Goal: Task Accomplishment & Management: Use online tool/utility

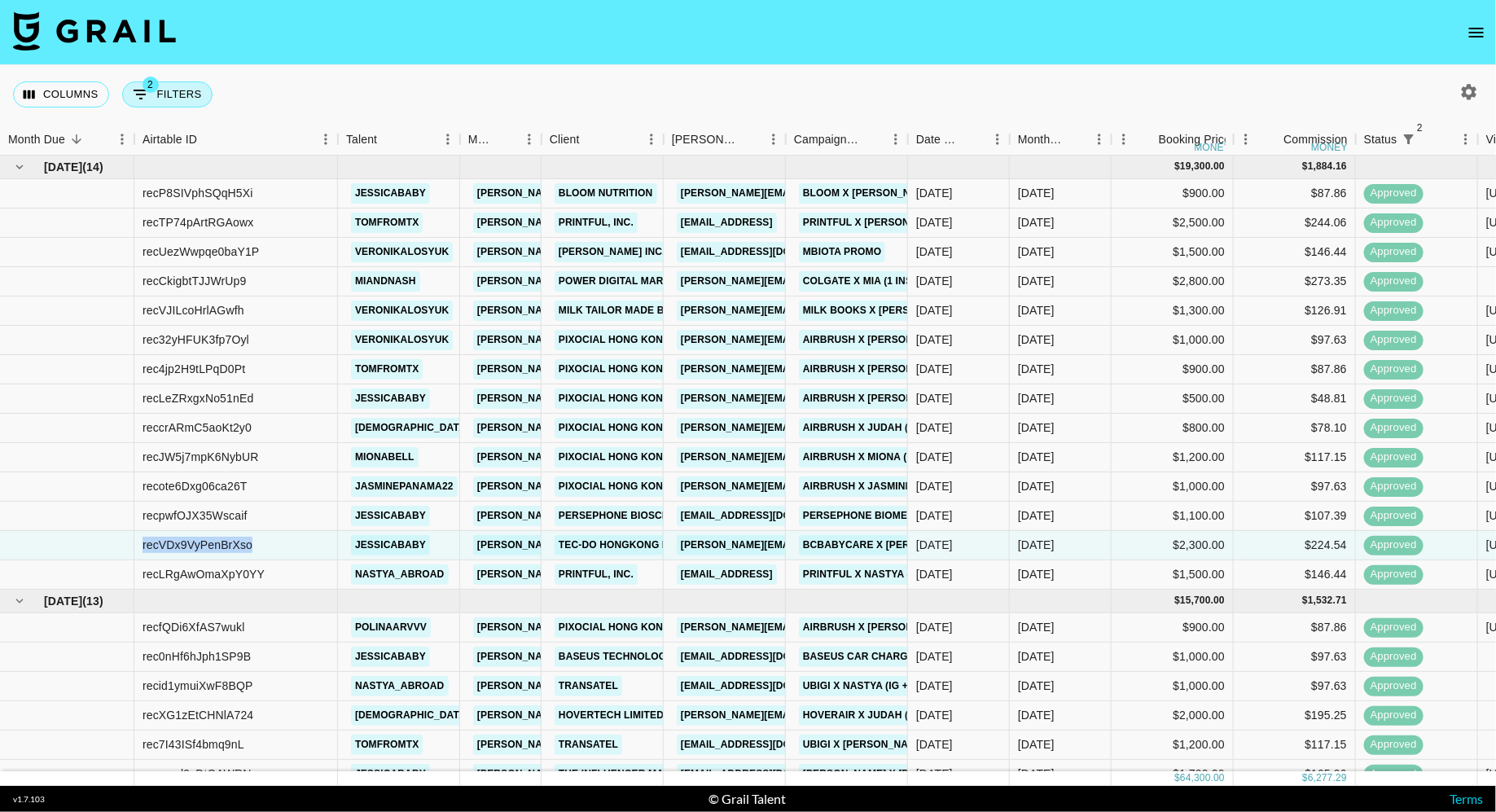
click at [182, 88] on button "2 Filters" at bounding box center [168, 94] width 90 height 26
select select "status"
select select "isNotAnyOf"
select select "status"
select select "approved"
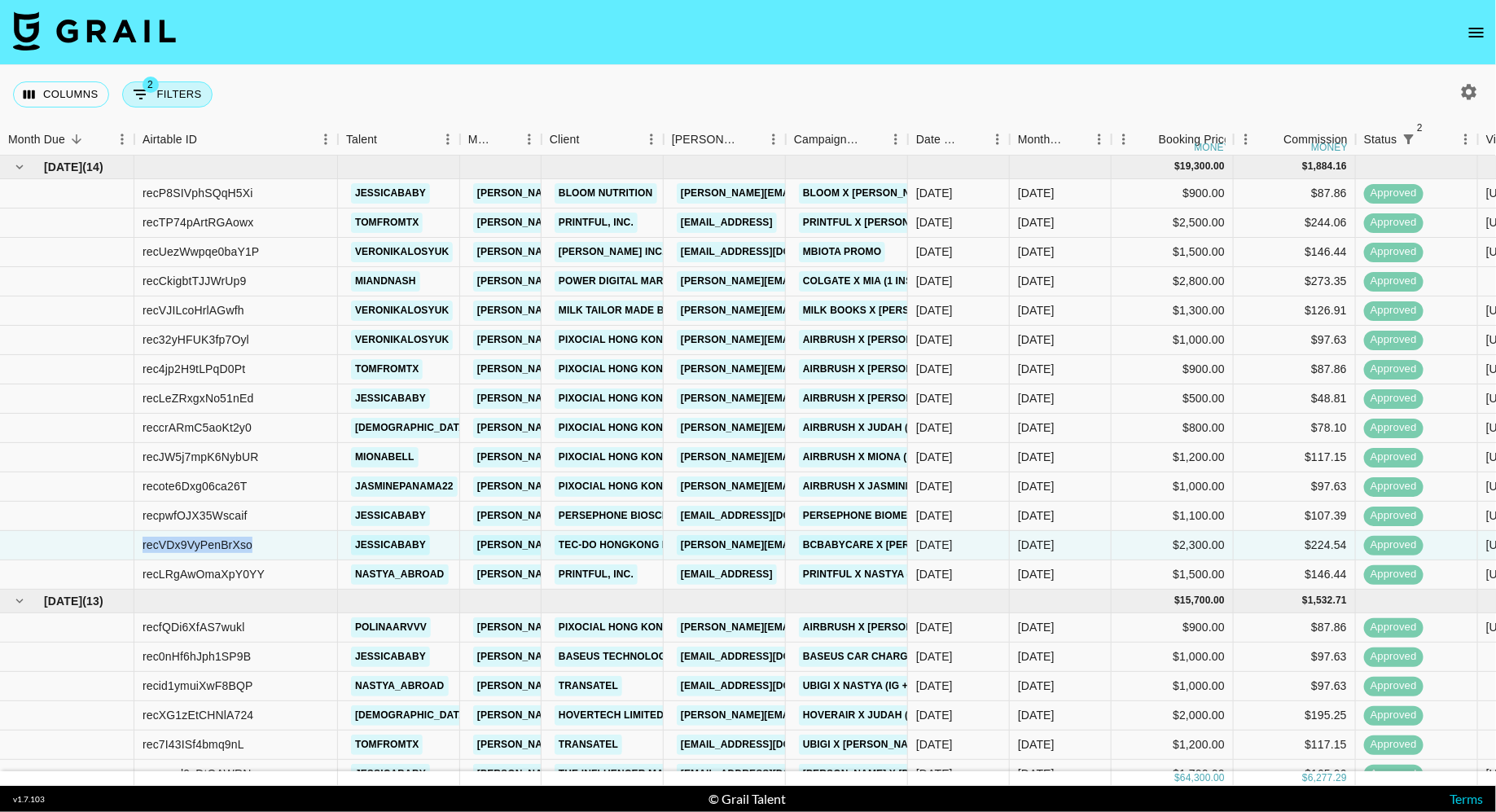
select select "talentName"
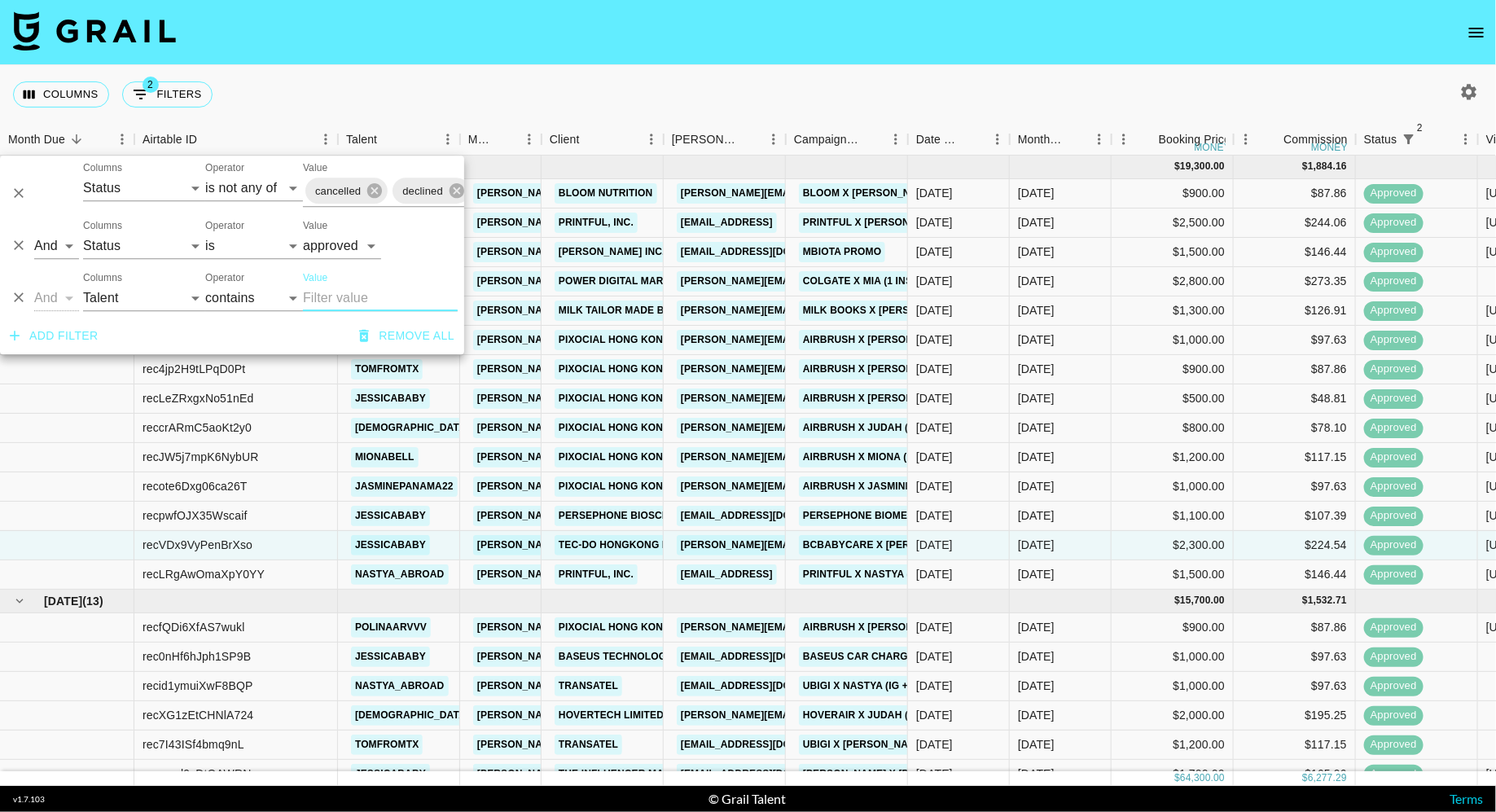
click at [526, 50] on nav at bounding box center [748, 32] width 1496 height 65
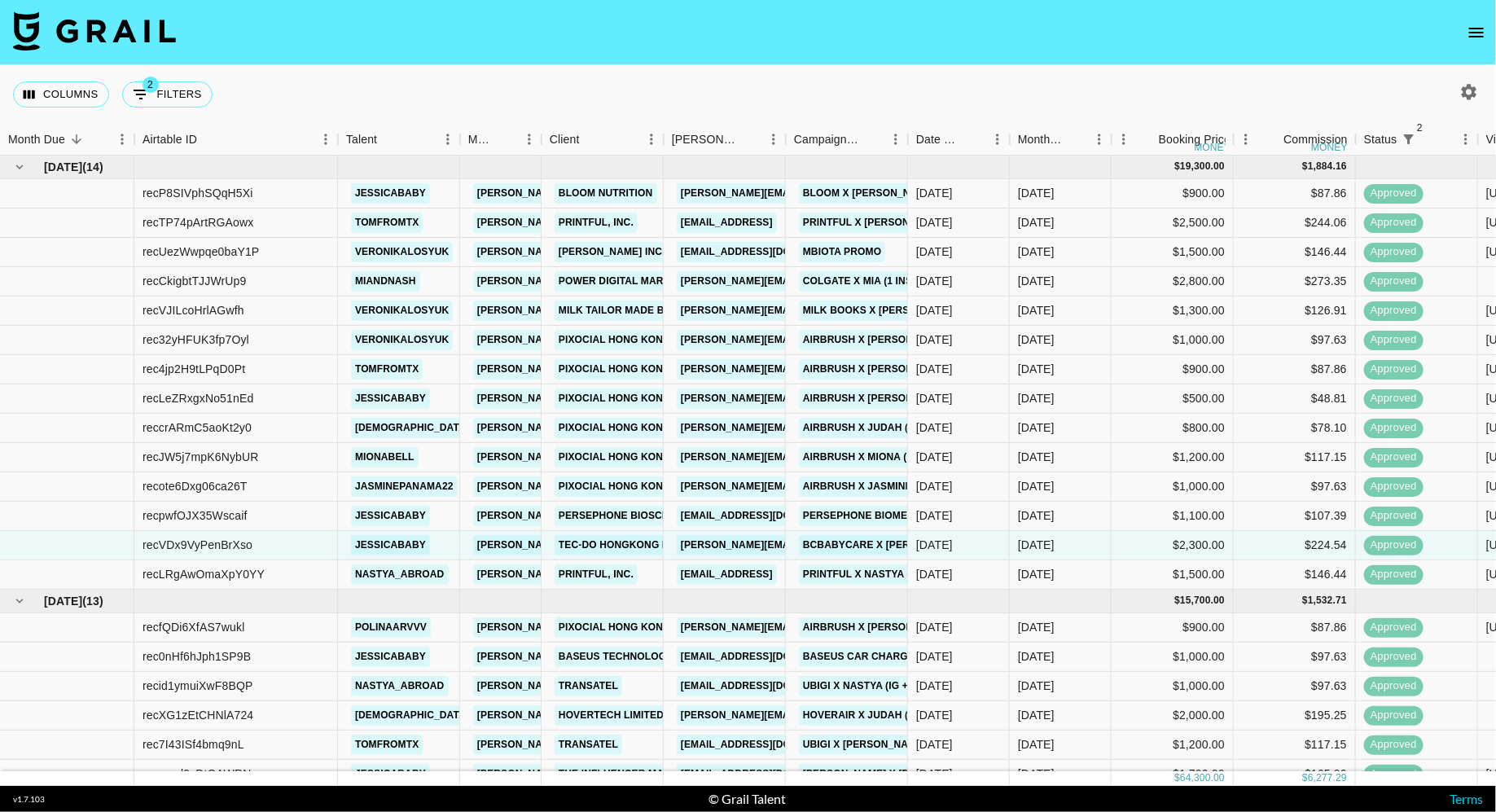
click at [1475, 97] on icon "button" at bounding box center [1469, 92] width 20 height 20
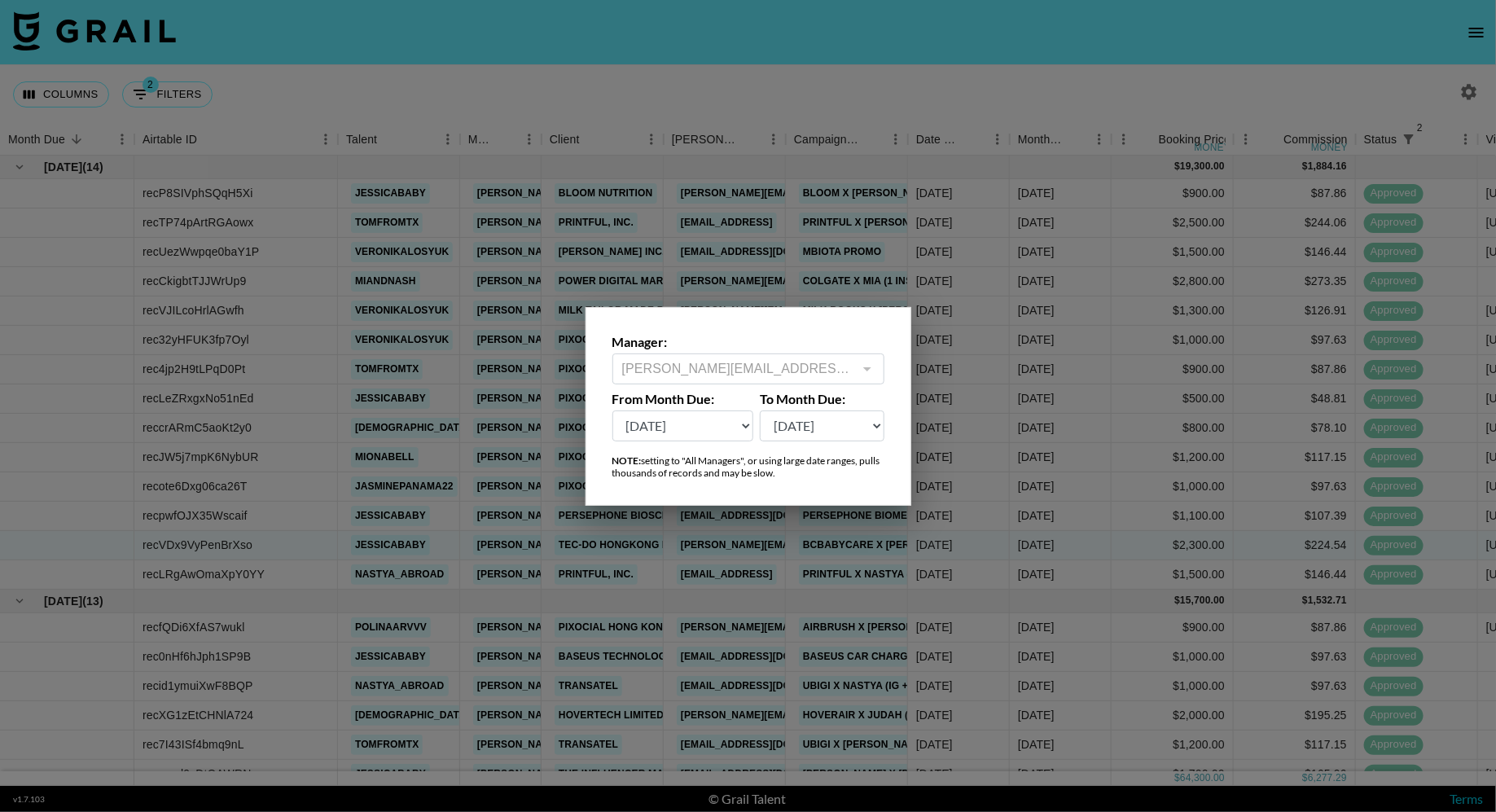
click at [713, 416] on select "[DATE] Aug '[DATE] Jun '[DATE] Apr '[DATE] Feb '[DATE] Dec '[DATE] Oct '[DATE] …" at bounding box center [684, 426] width 142 height 31
select select "[DATE]"
click at [613, 410] on select "[DATE] Aug '[DATE] Jun '[DATE] Apr '[DATE] Feb '[DATE] Dec '[DATE] Oct '[DATE] …" at bounding box center [684, 426] width 142 height 31
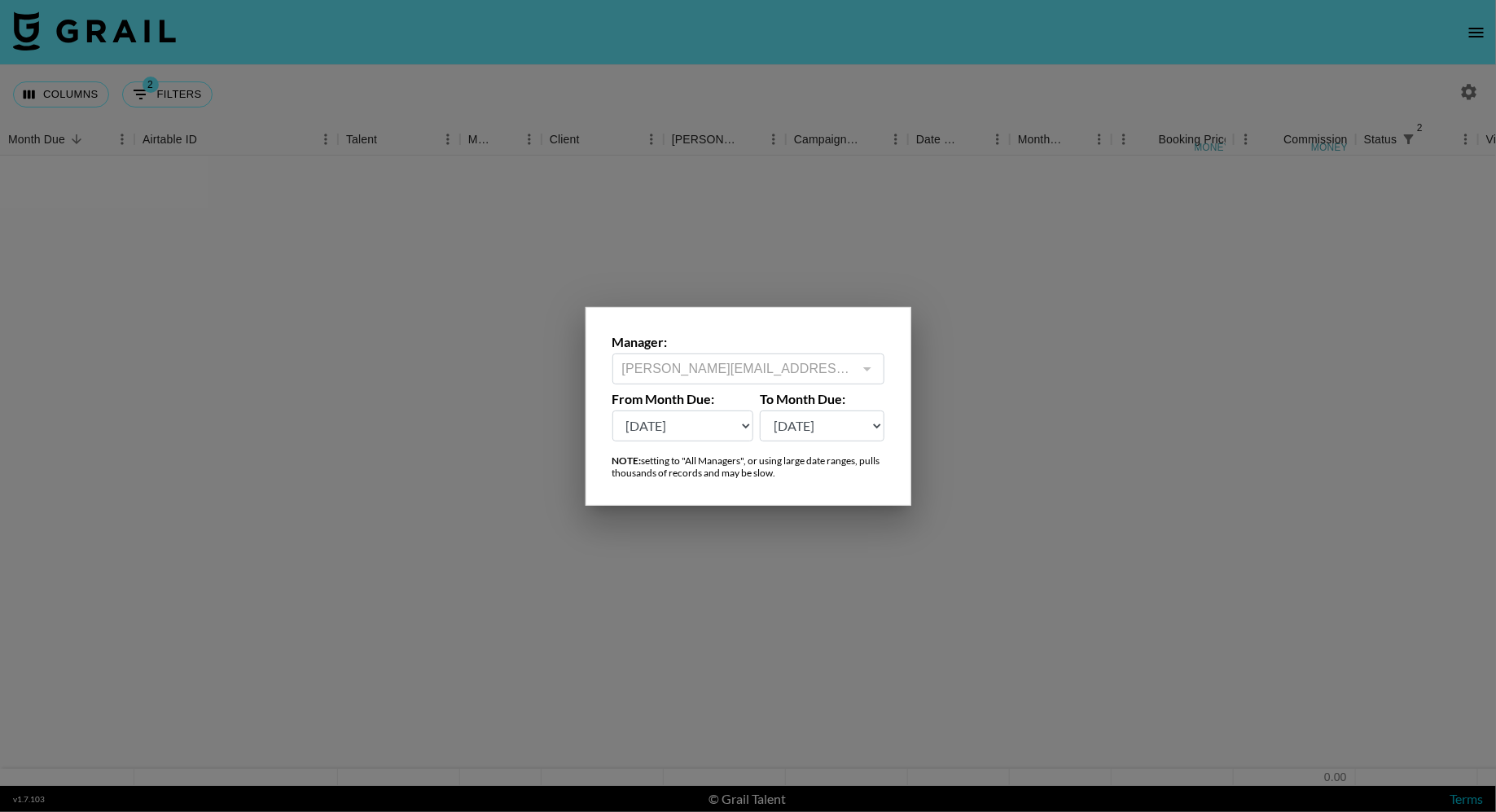
click at [995, 470] on div at bounding box center [748, 406] width 1496 height 812
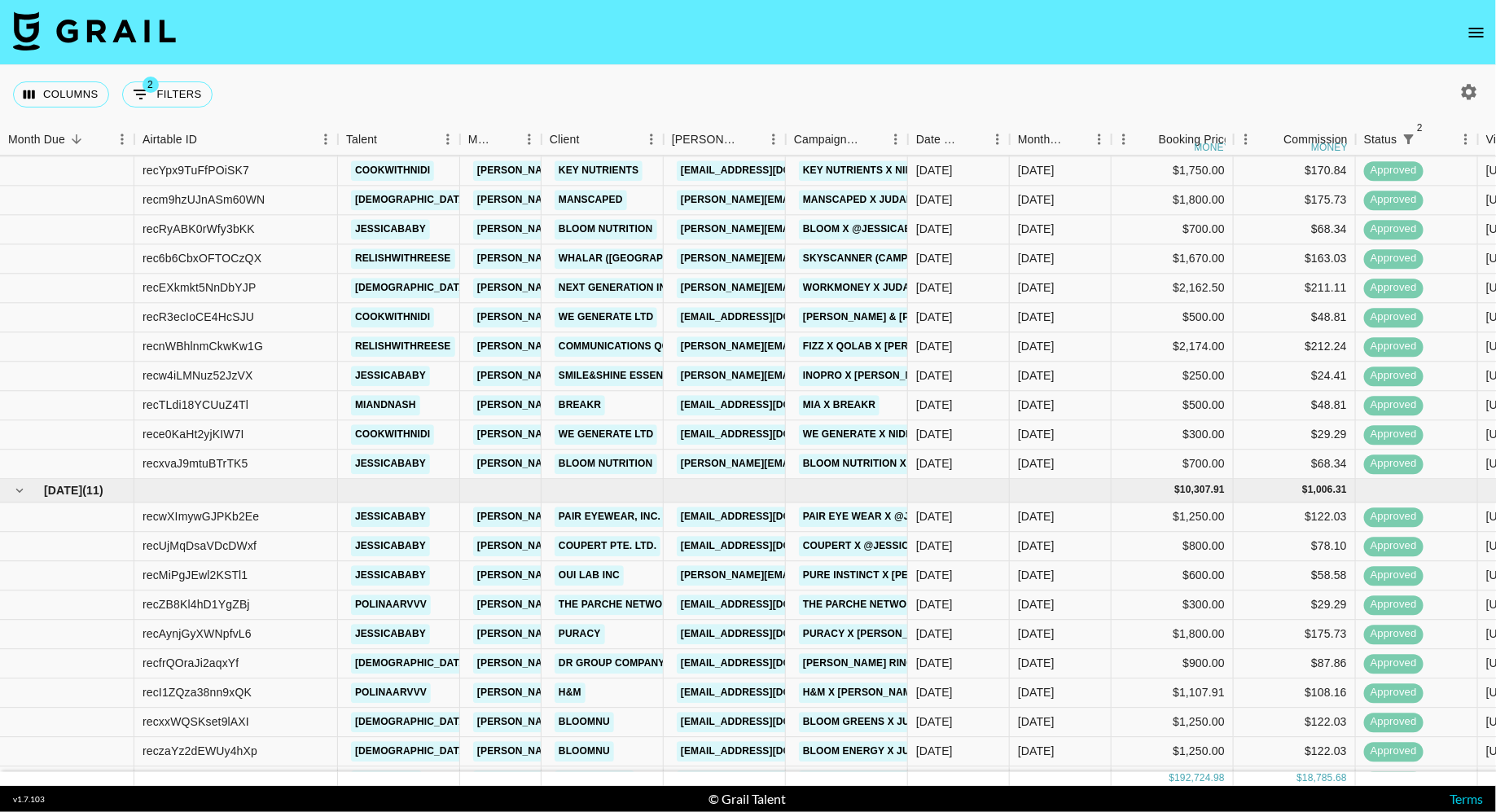
scroll to position [4112, 0]
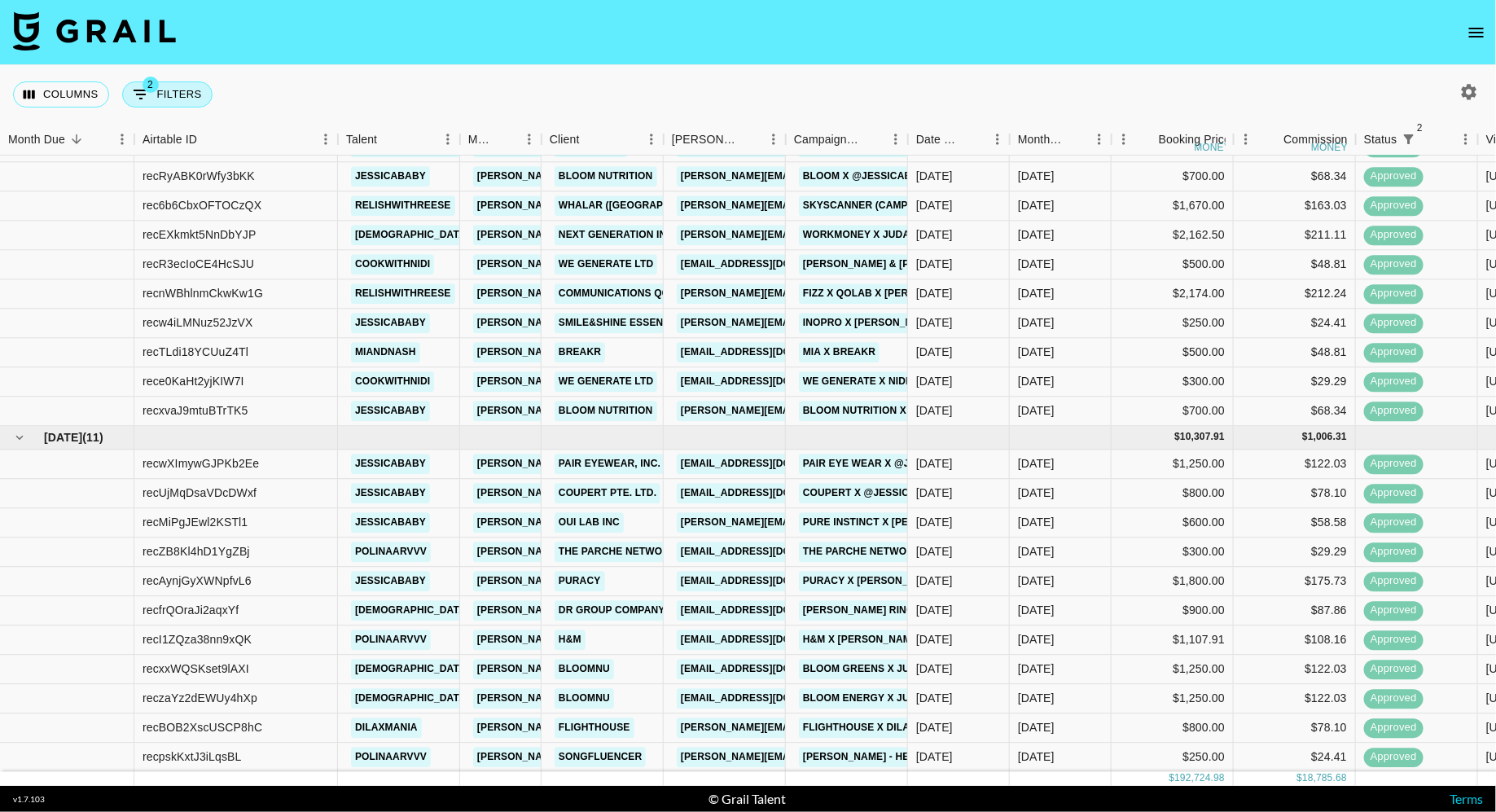
click at [145, 105] on button "2 Filters" at bounding box center [168, 94] width 90 height 26
select select "status"
select select "isNotAnyOf"
select select "status"
select select "approved"
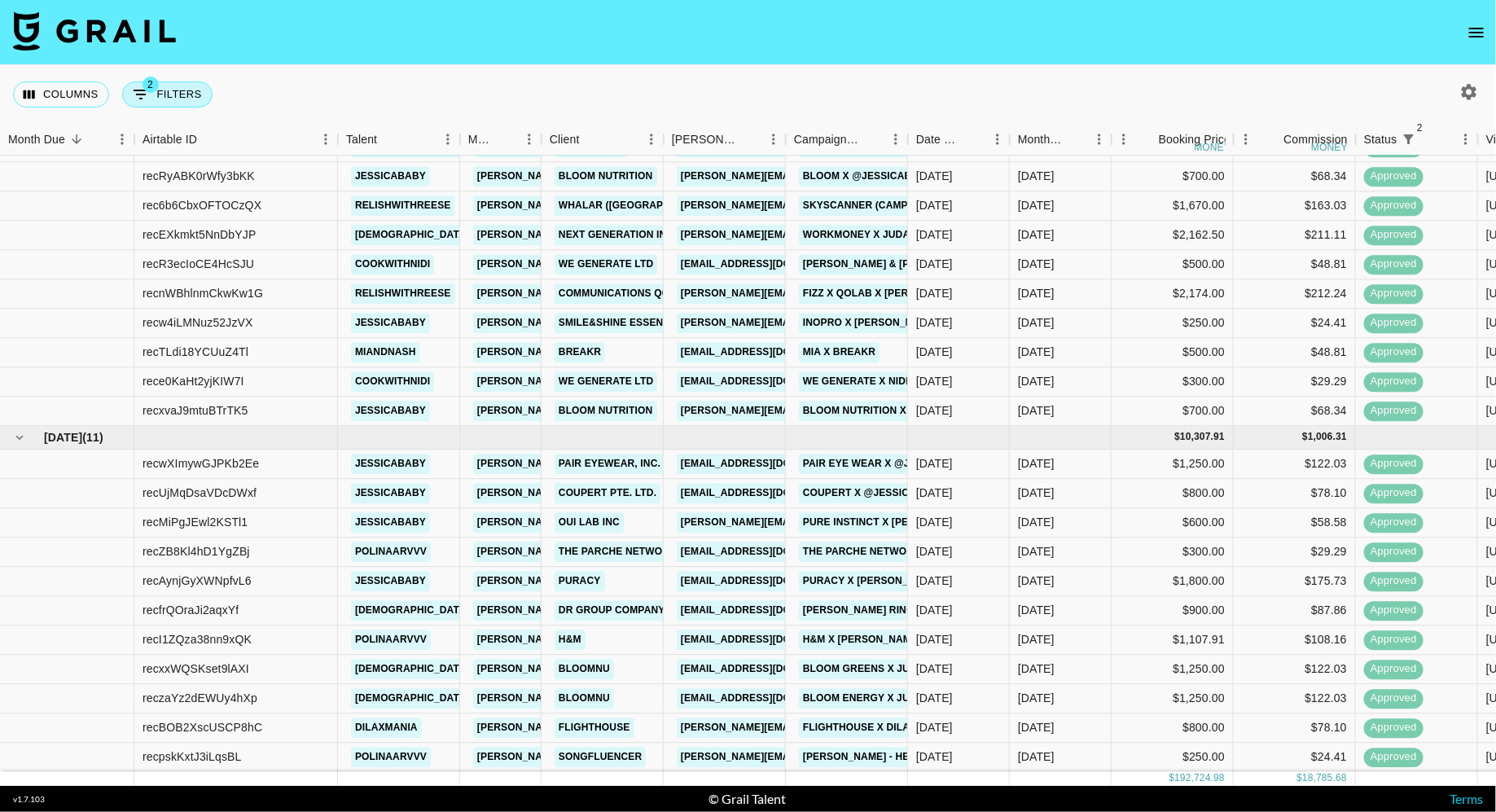
select select "talentName"
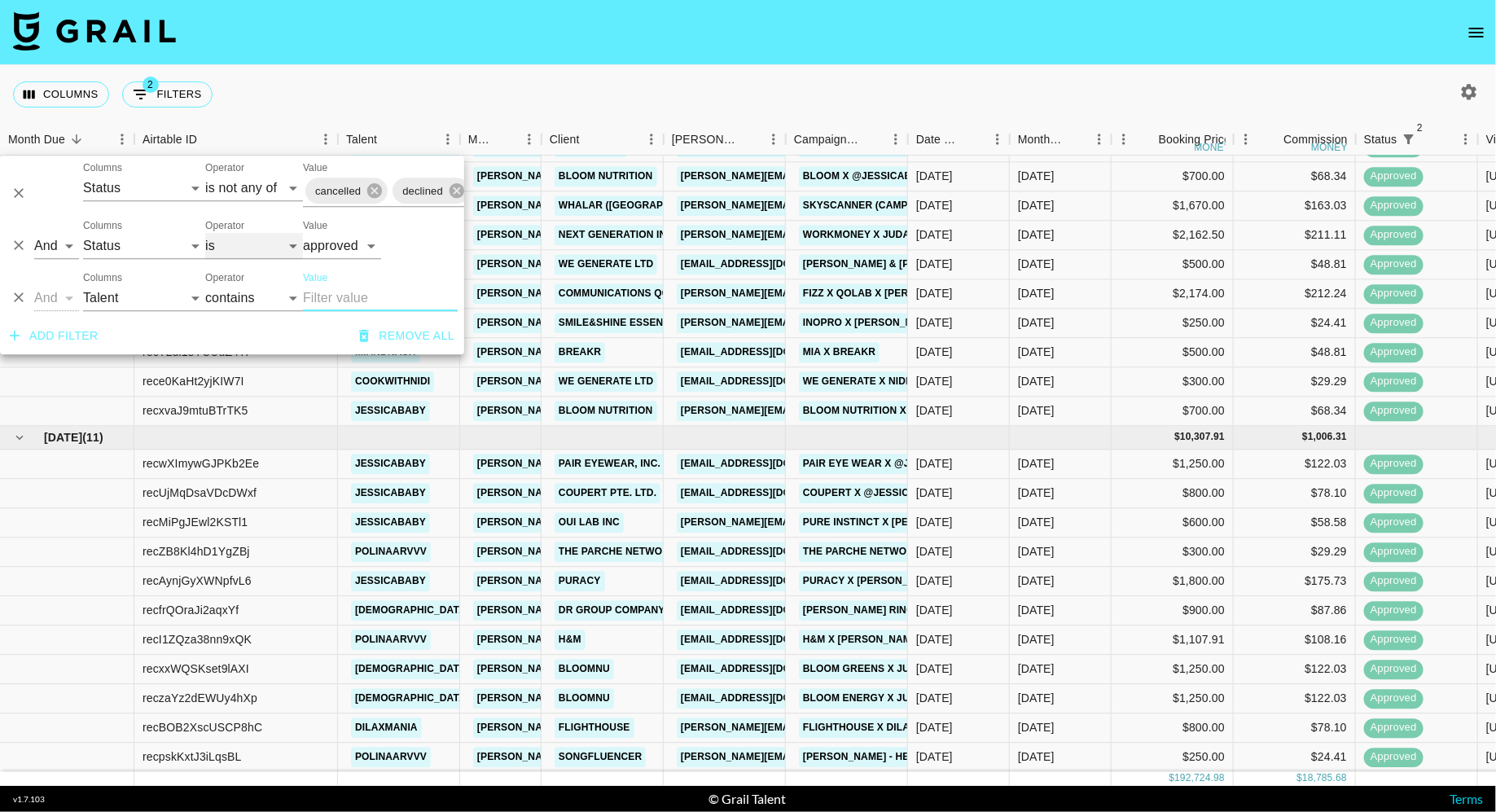
click at [226, 245] on select "is is not is any of is not any of" at bounding box center [254, 246] width 98 height 26
select select "not"
click at [205, 233] on select "is is not is any of is not any of" at bounding box center [254, 246] width 98 height 26
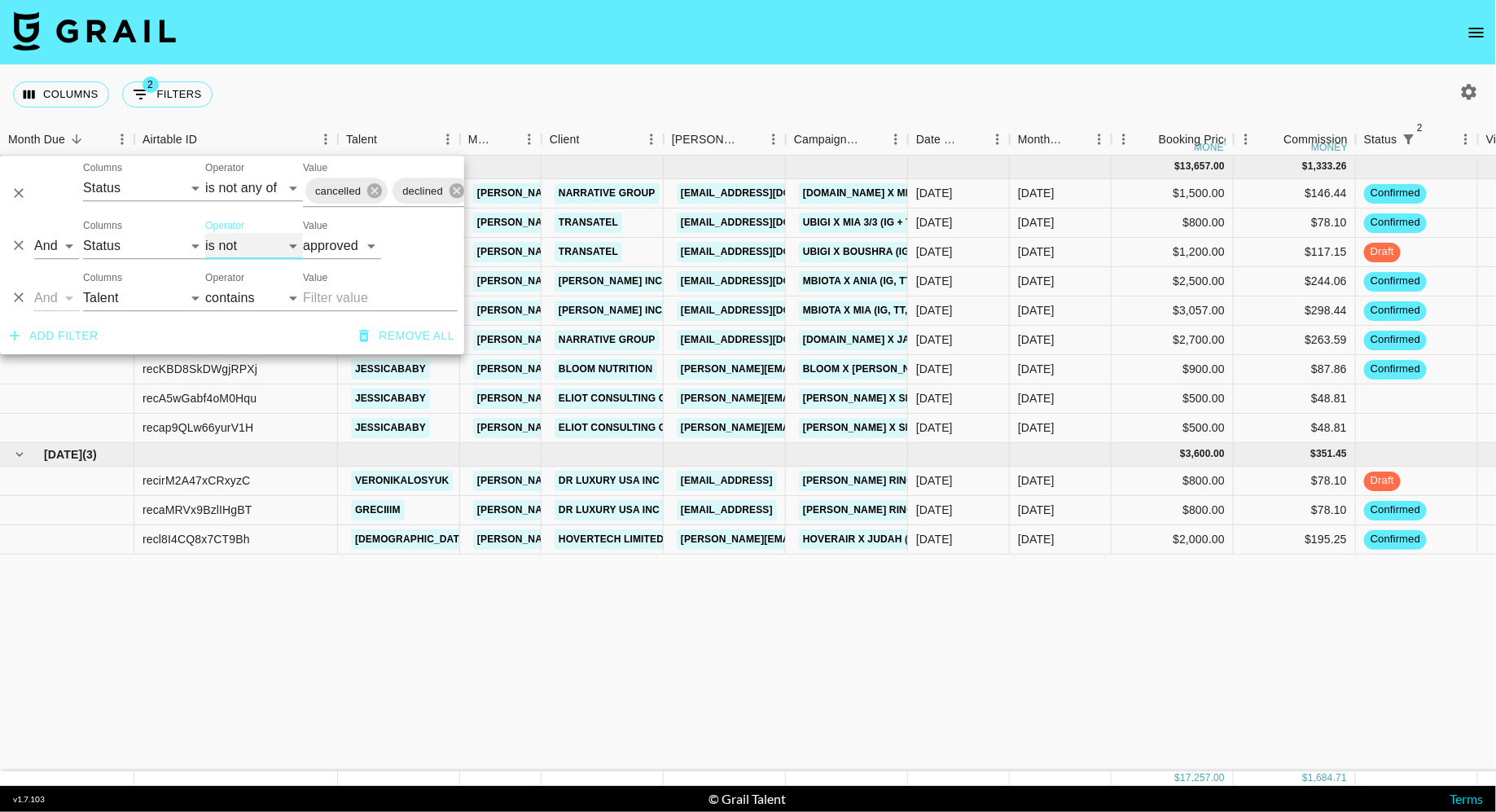
scroll to position [0, 0]
click at [370, 108] on div "Columns 2 Filters + Booking" at bounding box center [748, 94] width 1496 height 59
